Goal: Information Seeking & Learning: Find specific fact

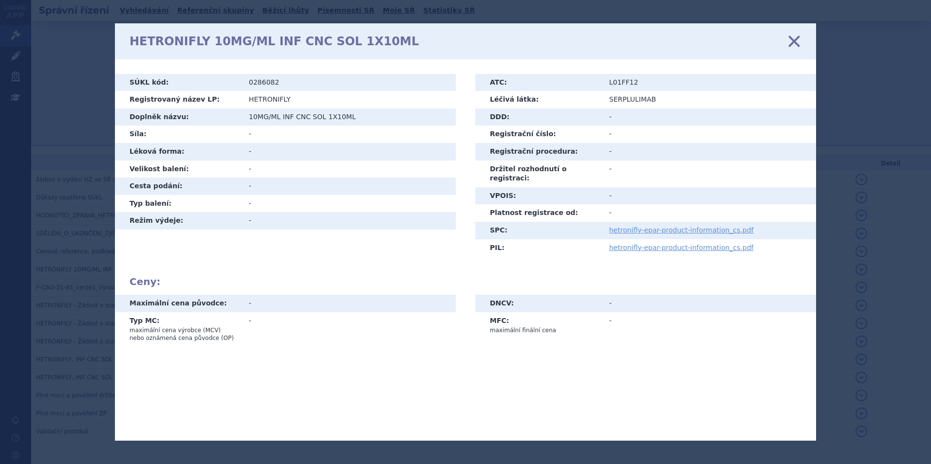
click at [791, 41] on icon at bounding box center [794, 41] width 20 height 20
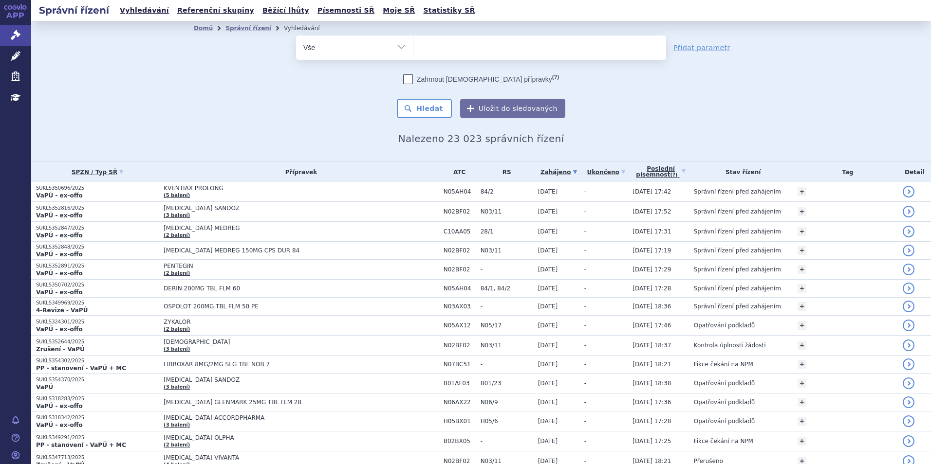
click at [482, 50] on ul at bounding box center [539, 46] width 253 height 20
click at [413, 50] on select at bounding box center [413, 47] width 0 height 24
type input "ry"
type input "ryb"
type input "rybre"
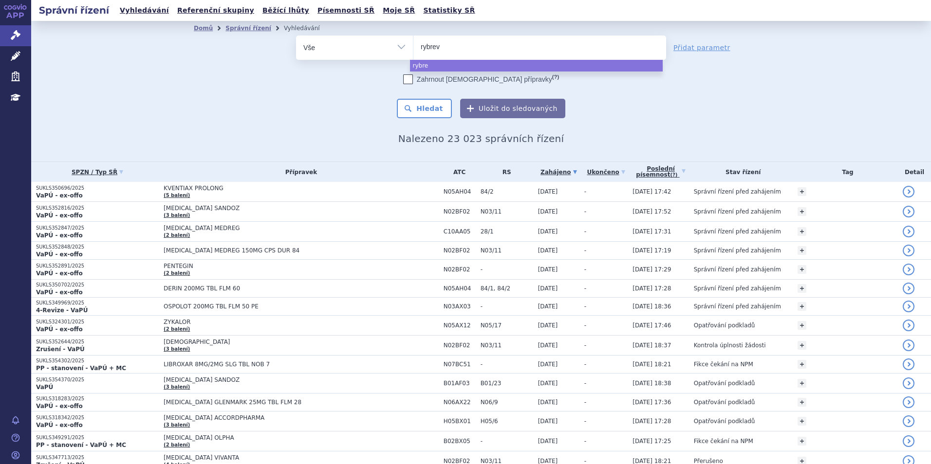
type input "rybreva"
type input "rybrevant"
click at [397, 99] on button "Hledat" at bounding box center [424, 108] width 55 height 19
select select "rybrevant"
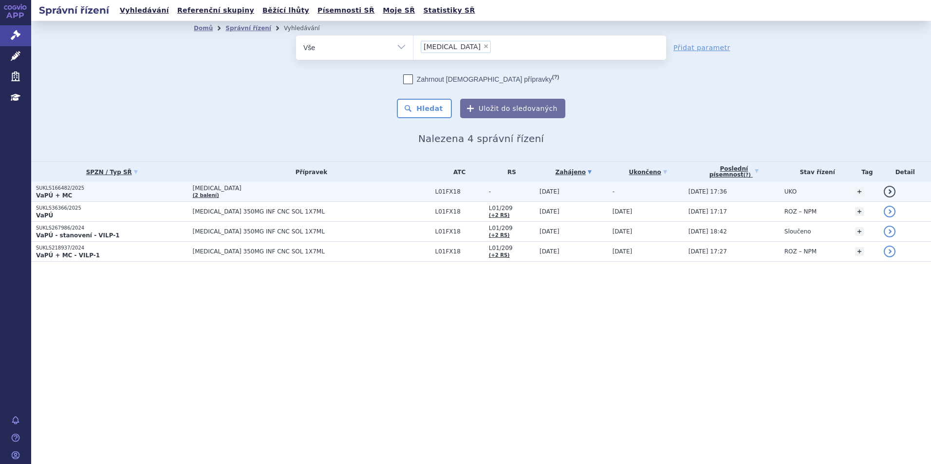
click at [146, 193] on p "VaPÚ + MC" at bounding box center [112, 196] width 152 height 8
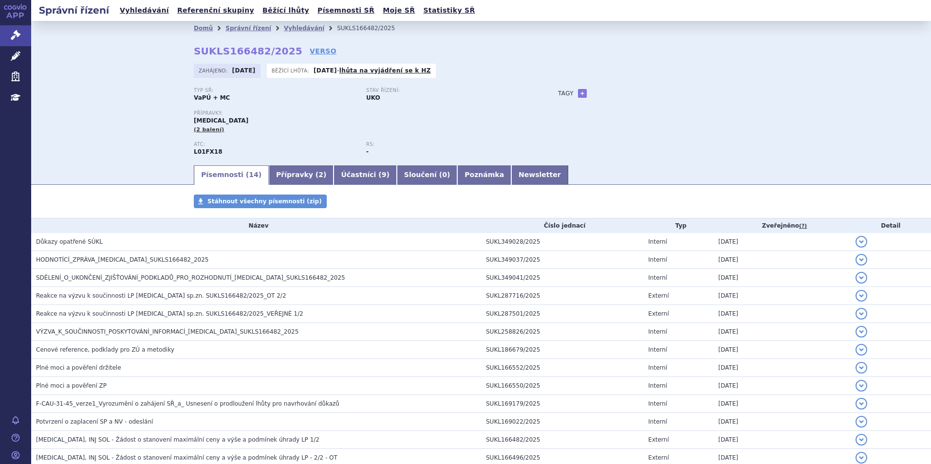
click at [272, 184] on link "Přípravky ( 2 )" at bounding box center [301, 174] width 65 height 19
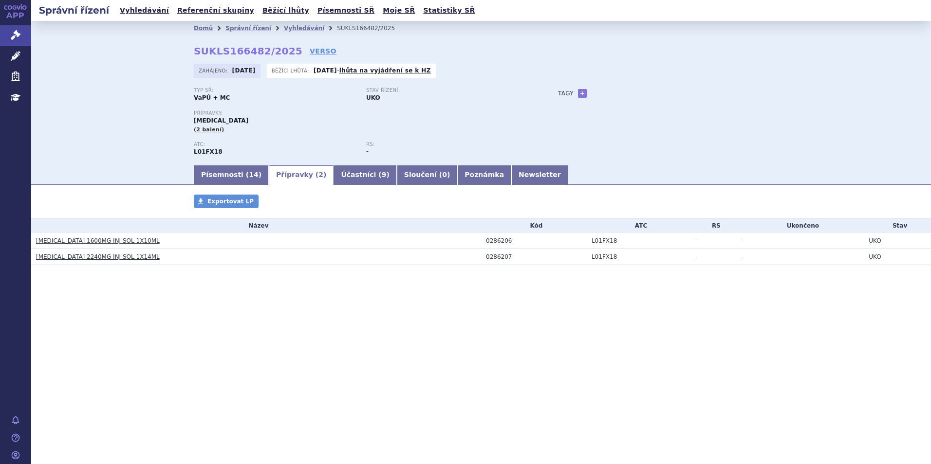
click at [100, 243] on link "[MEDICAL_DATA] 1600MG INJ SOL 1X10ML" at bounding box center [98, 241] width 124 height 7
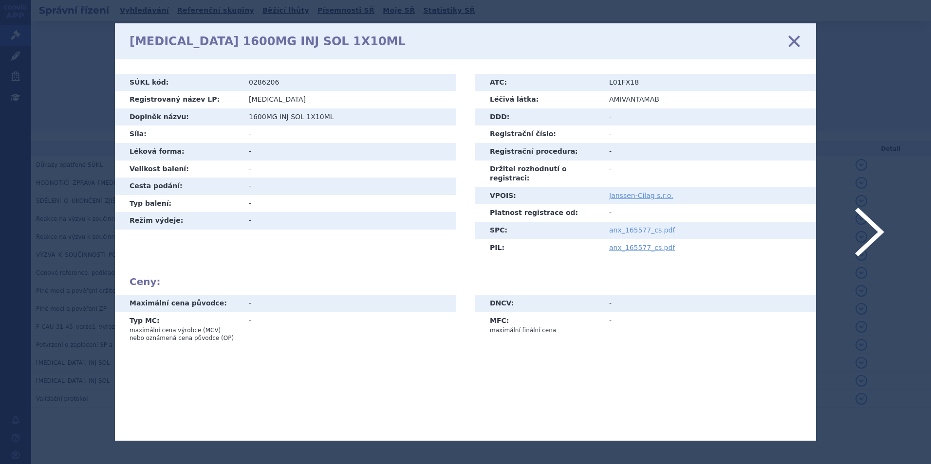
click at [644, 226] on link "anx_165577_cs.pdf" at bounding box center [642, 230] width 66 height 8
click at [786, 42] on div "RYBREVANT 1600MG INJ SOL 1X10ML zavřít" at bounding box center [465, 41] width 701 height 36
click at [791, 41] on icon at bounding box center [794, 41] width 20 height 20
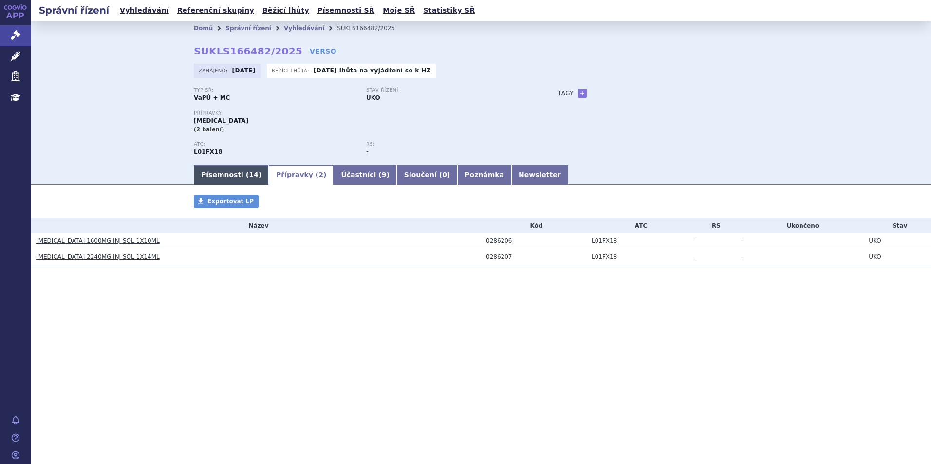
click at [237, 171] on link "Písemnosti ( 14 )" at bounding box center [231, 174] width 75 height 19
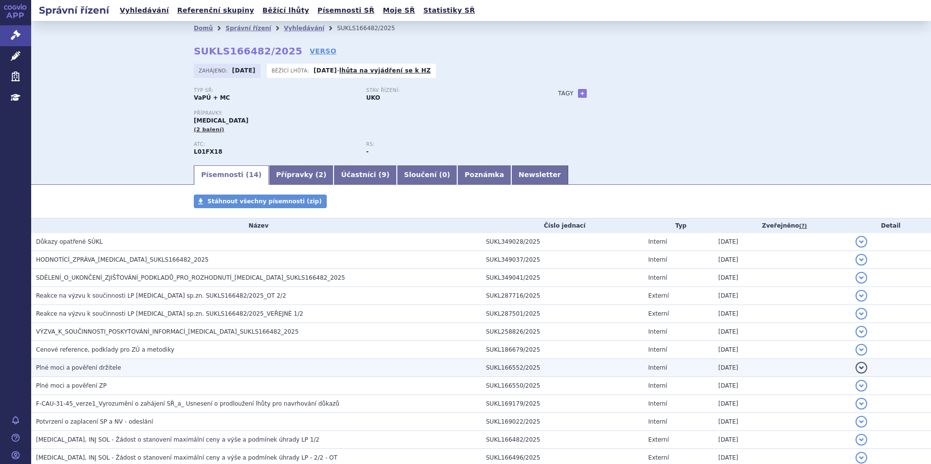
drag, startPoint x: 334, startPoint y: 364, endPoint x: 335, endPoint y: 373, distance: 9.3
click at [334, 369] on h3 "Plné moci a pověření držitele" at bounding box center [258, 368] width 445 height 10
